Goal: Task Accomplishment & Management: Manage account settings

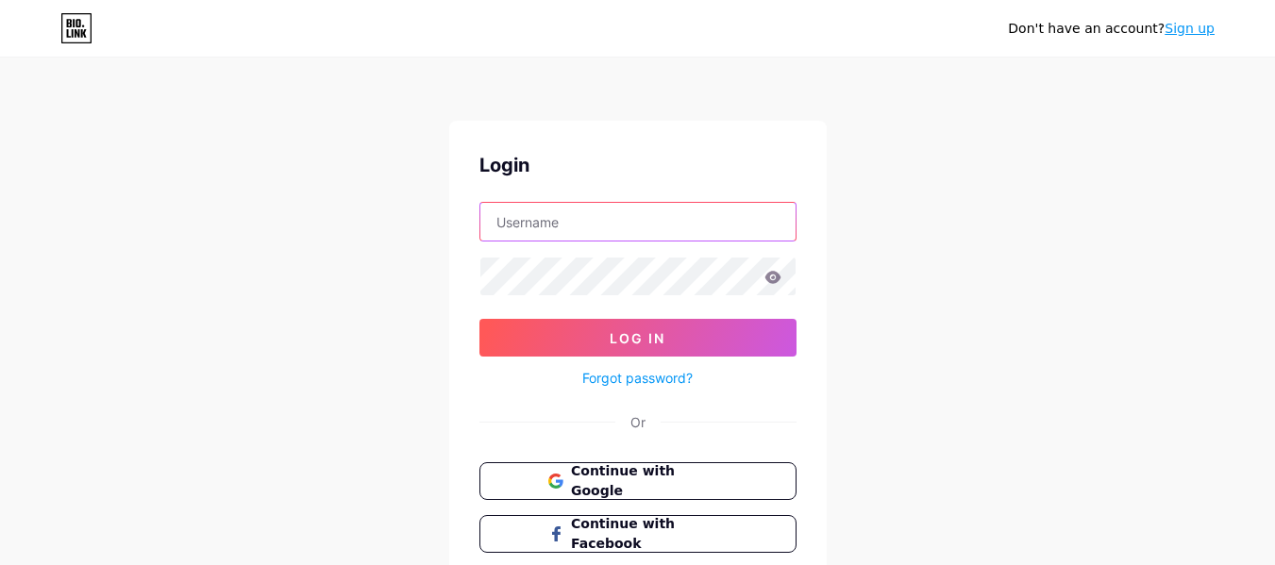
click at [650, 228] on input "text" at bounding box center [637, 222] width 315 height 38
type input "[EMAIL_ADDRESS][DOMAIN_NAME]"
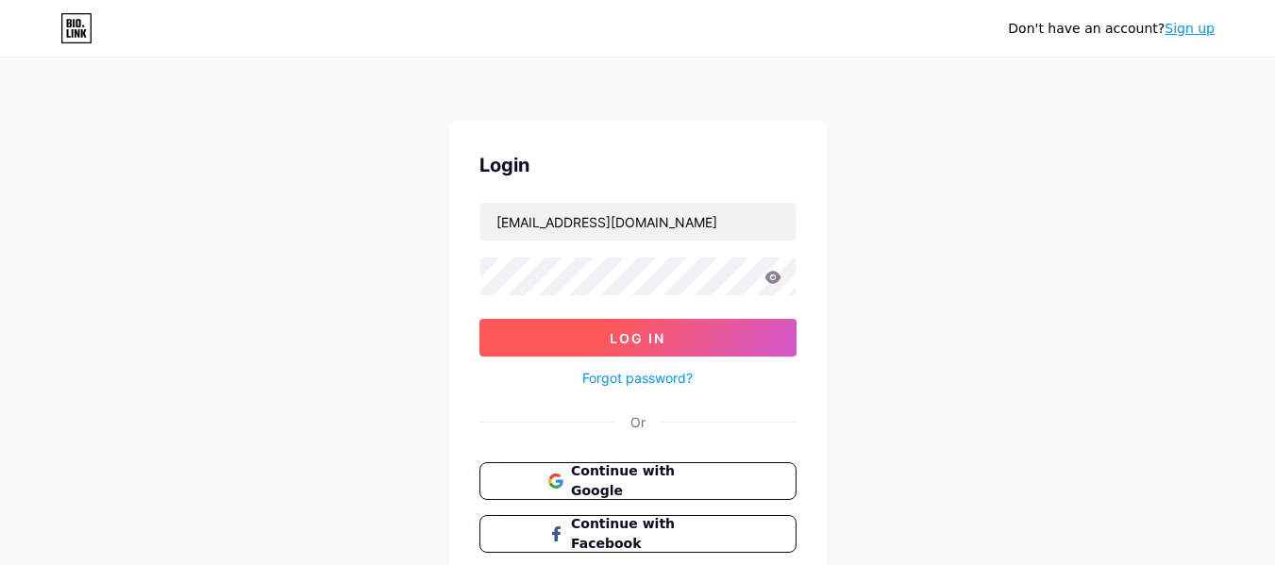
click at [602, 333] on button "Log In" at bounding box center [637, 338] width 317 height 38
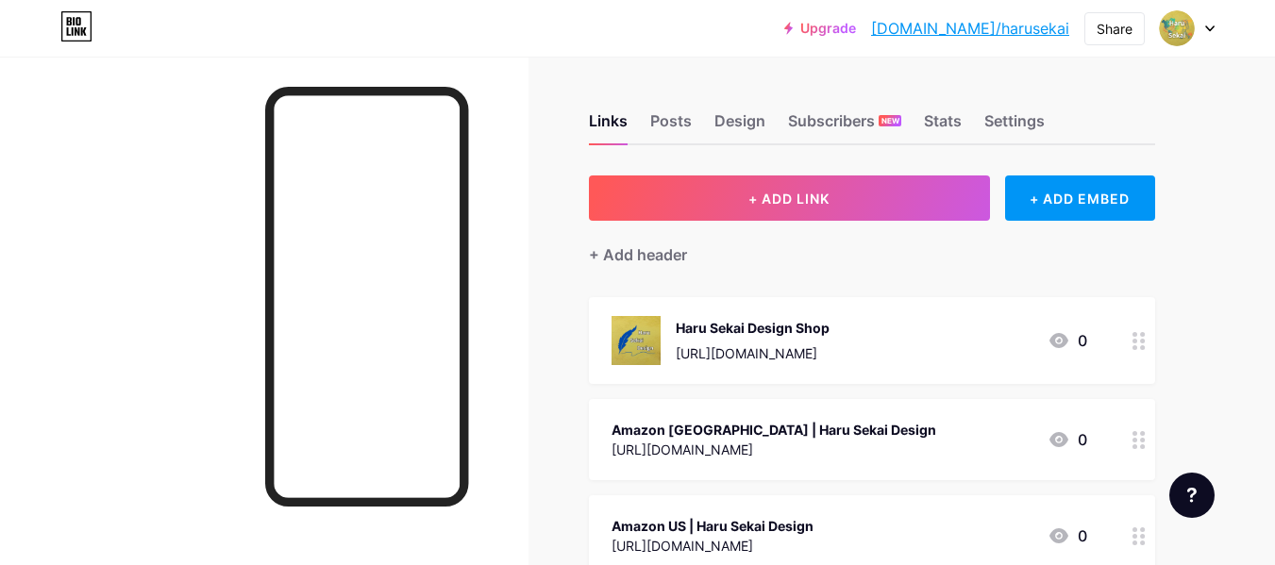
click at [1138, 341] on icon at bounding box center [1138, 341] width 13 height 18
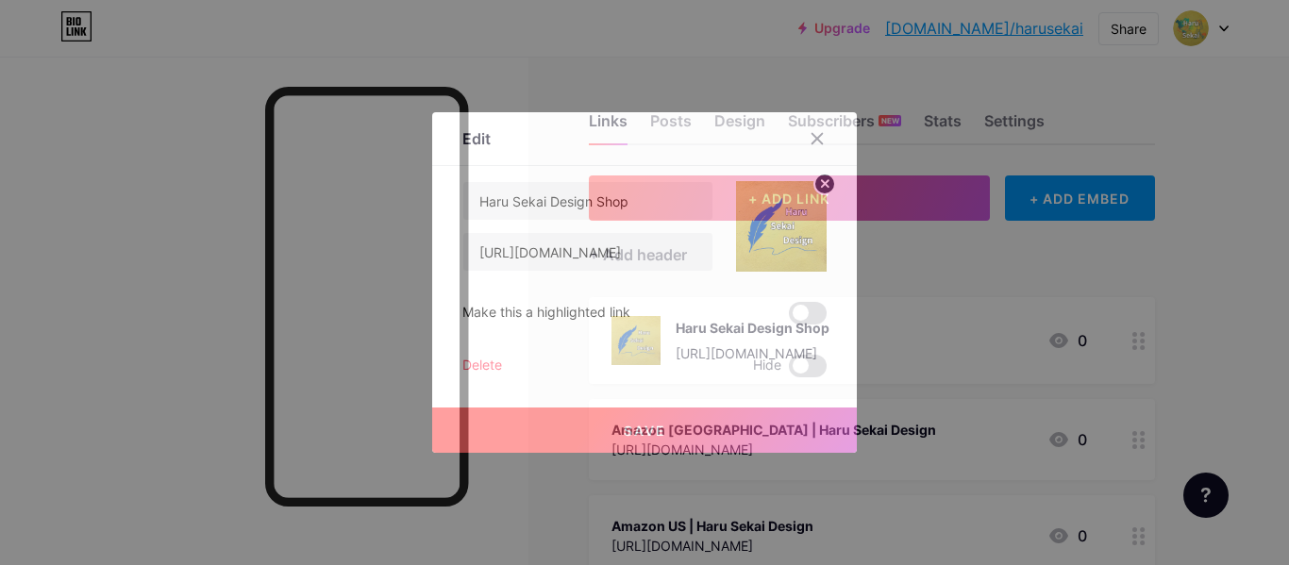
click at [822, 183] on icon at bounding box center [825, 183] width 7 height 7
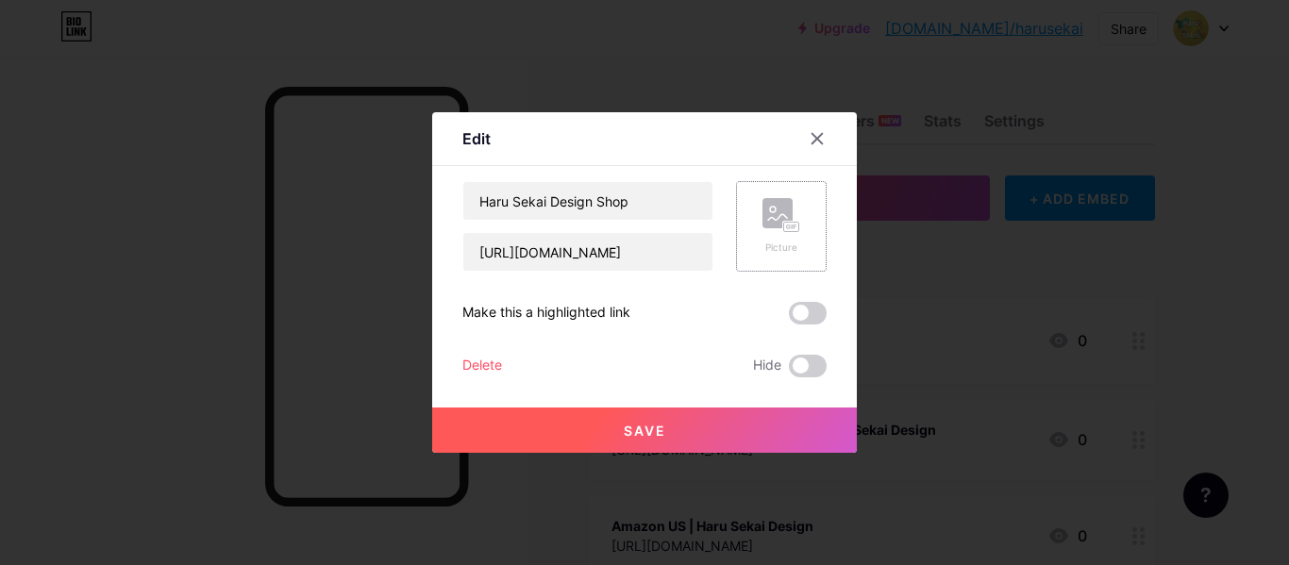
click at [773, 220] on rect at bounding box center [777, 213] width 30 height 30
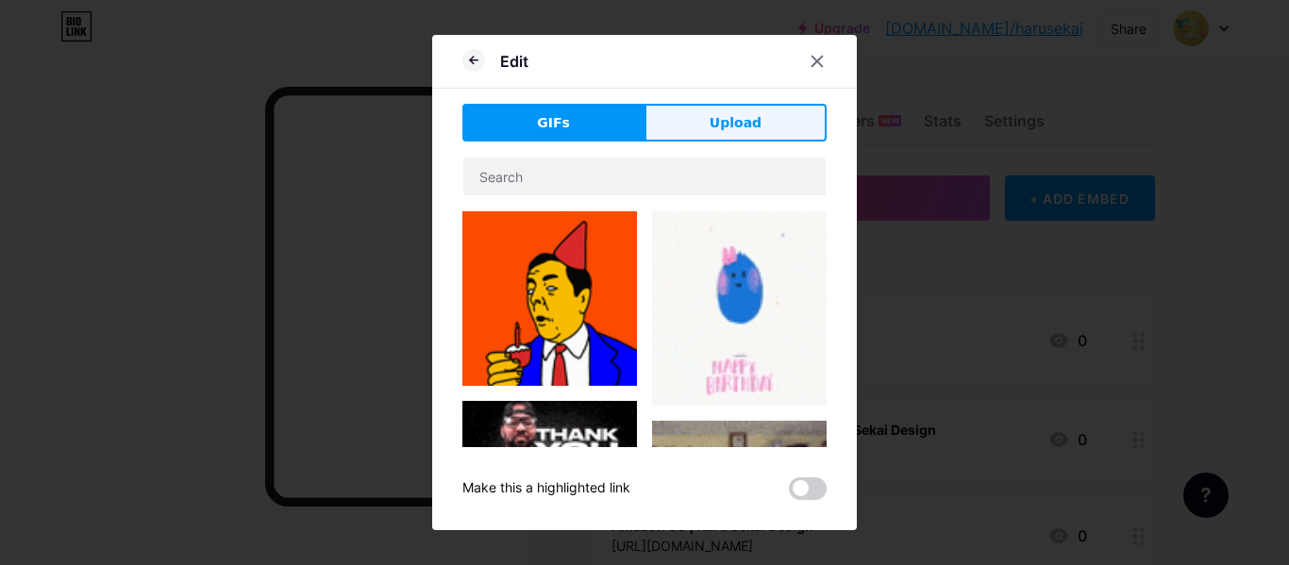
click at [713, 122] on span "Upload" at bounding box center [735, 123] width 52 height 20
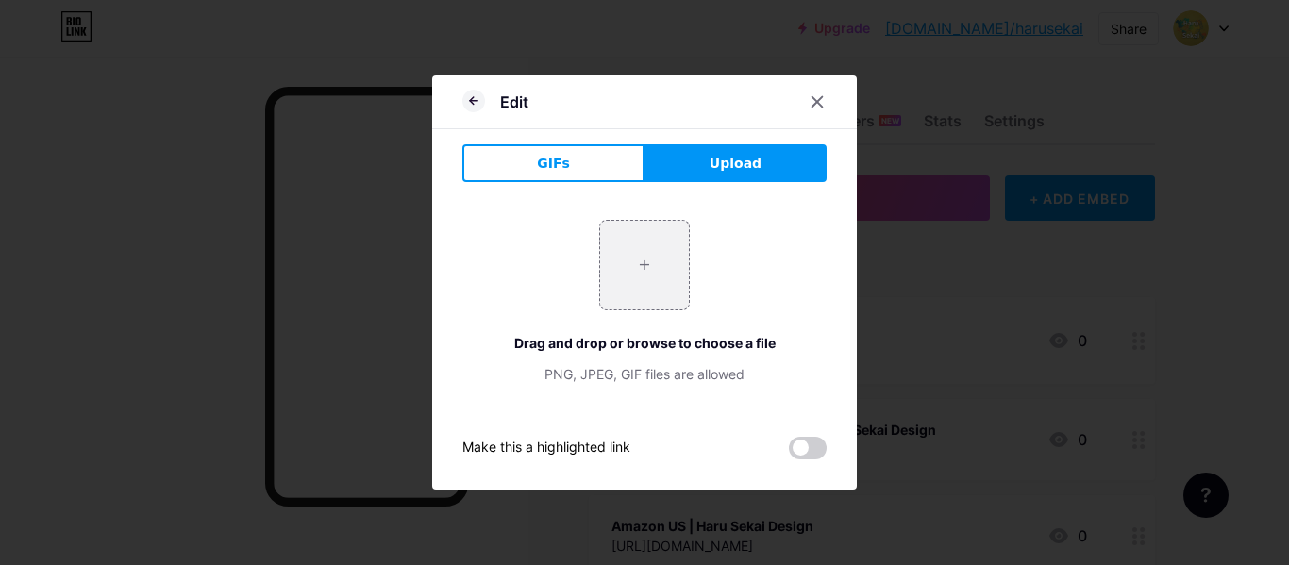
click at [718, 160] on span "Upload" at bounding box center [735, 164] width 52 height 20
click at [638, 266] on input "file" at bounding box center [644, 265] width 89 height 89
type input "C:\fakepath\Haru Sekai Travel Logo 1080x1080 ver3.png"
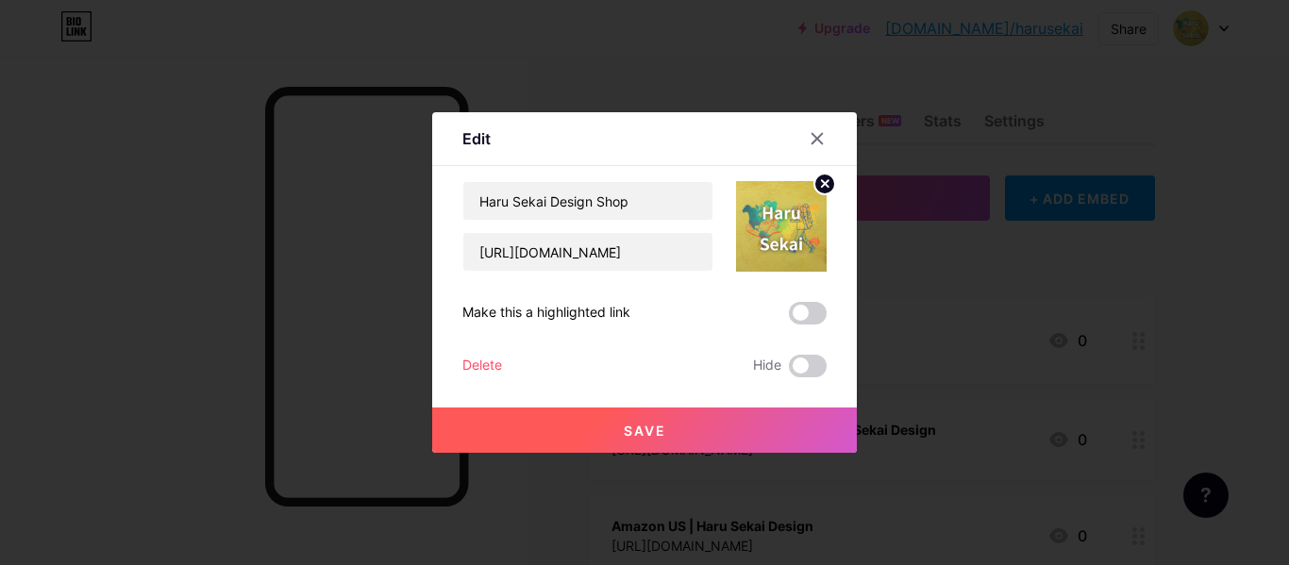
click at [640, 427] on span "Save" at bounding box center [645, 431] width 42 height 16
